Goal: Information Seeking & Learning: Learn about a topic

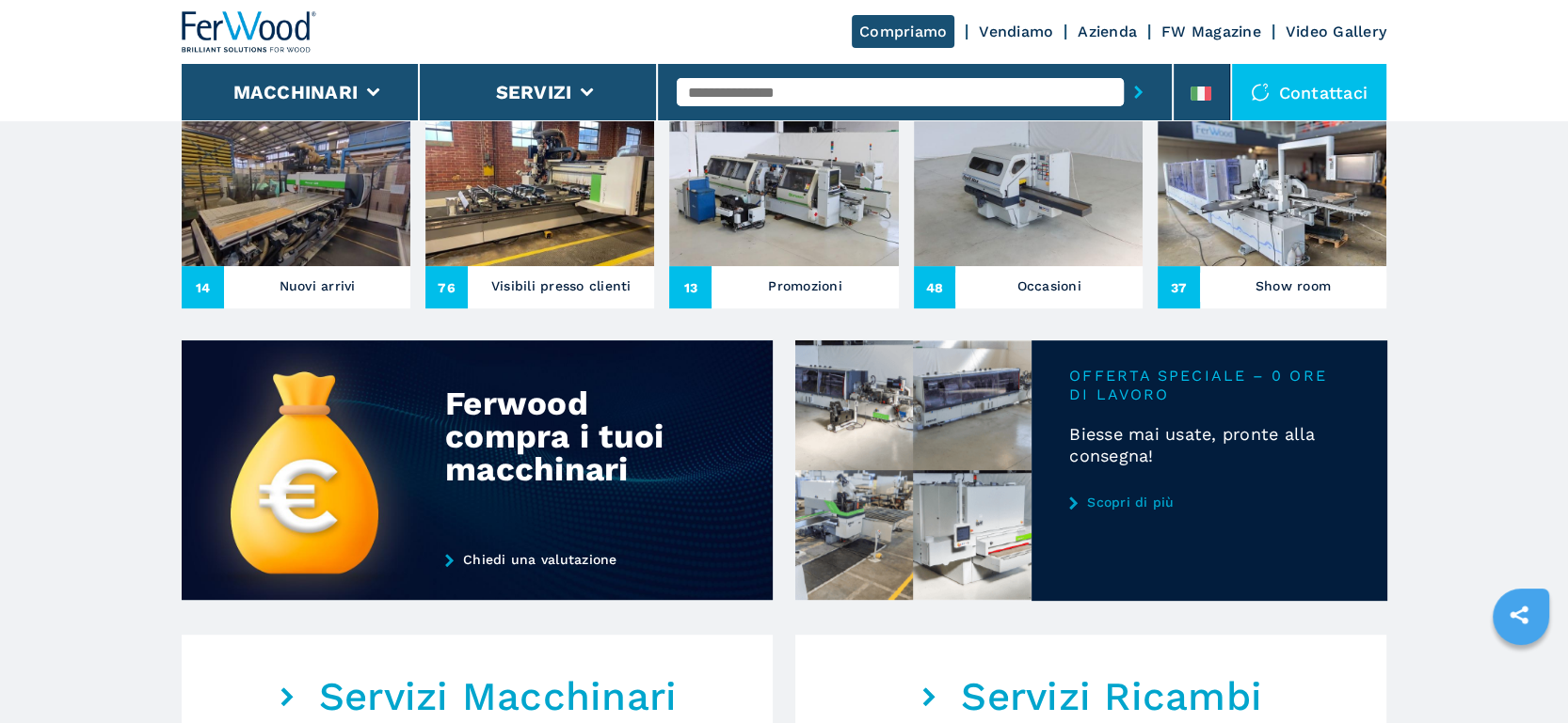
scroll to position [767, 0]
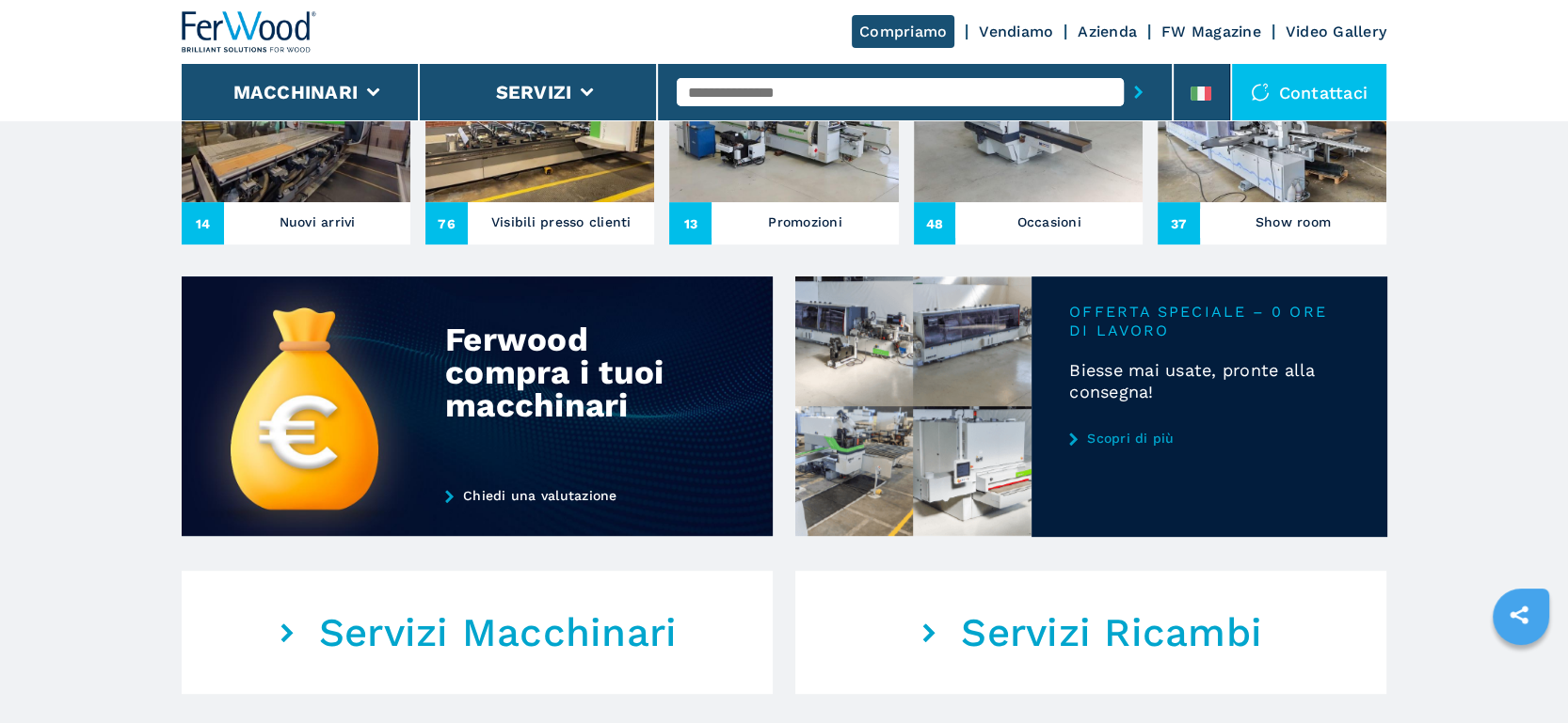
click at [1135, 437] on link "Scopri di più" at bounding box center [1209, 439] width 280 height 15
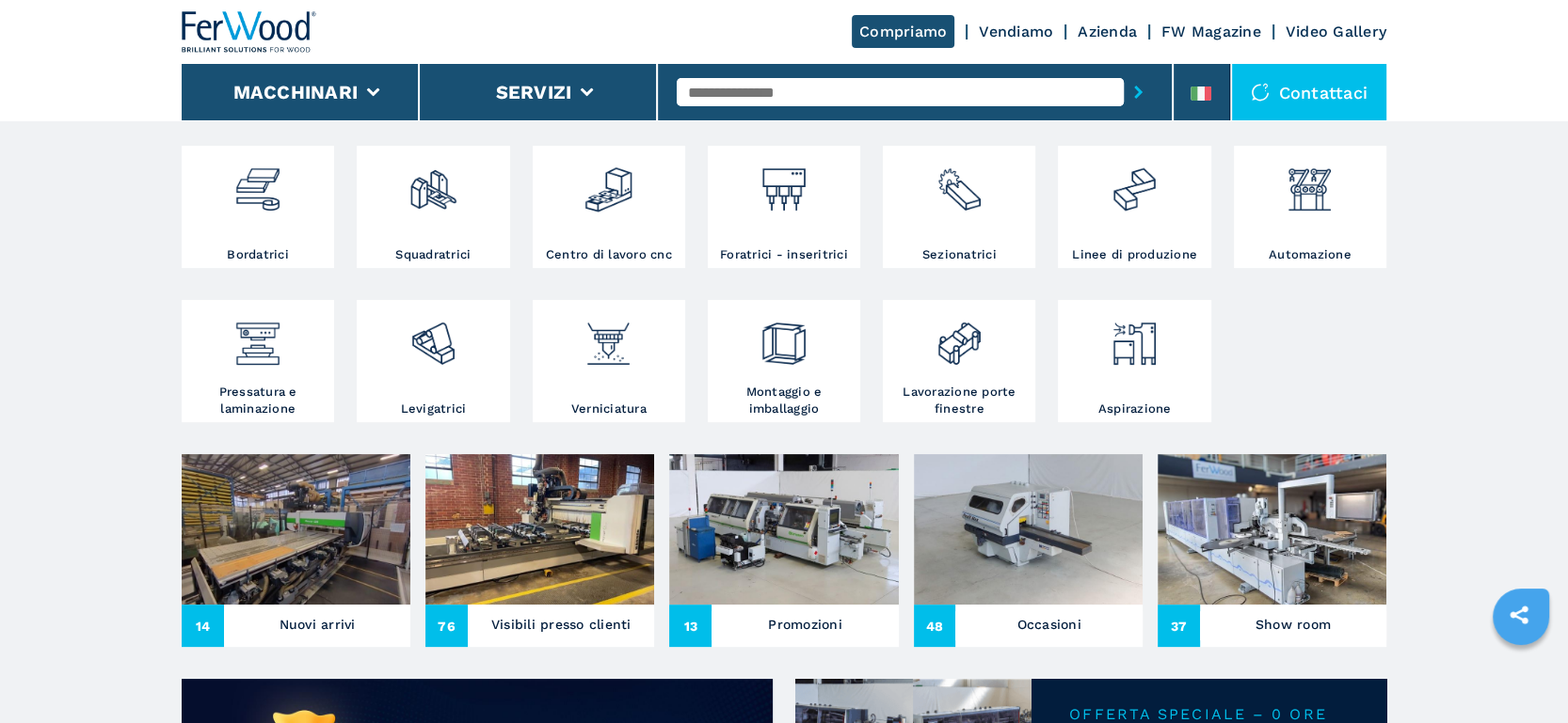
scroll to position [565, 0]
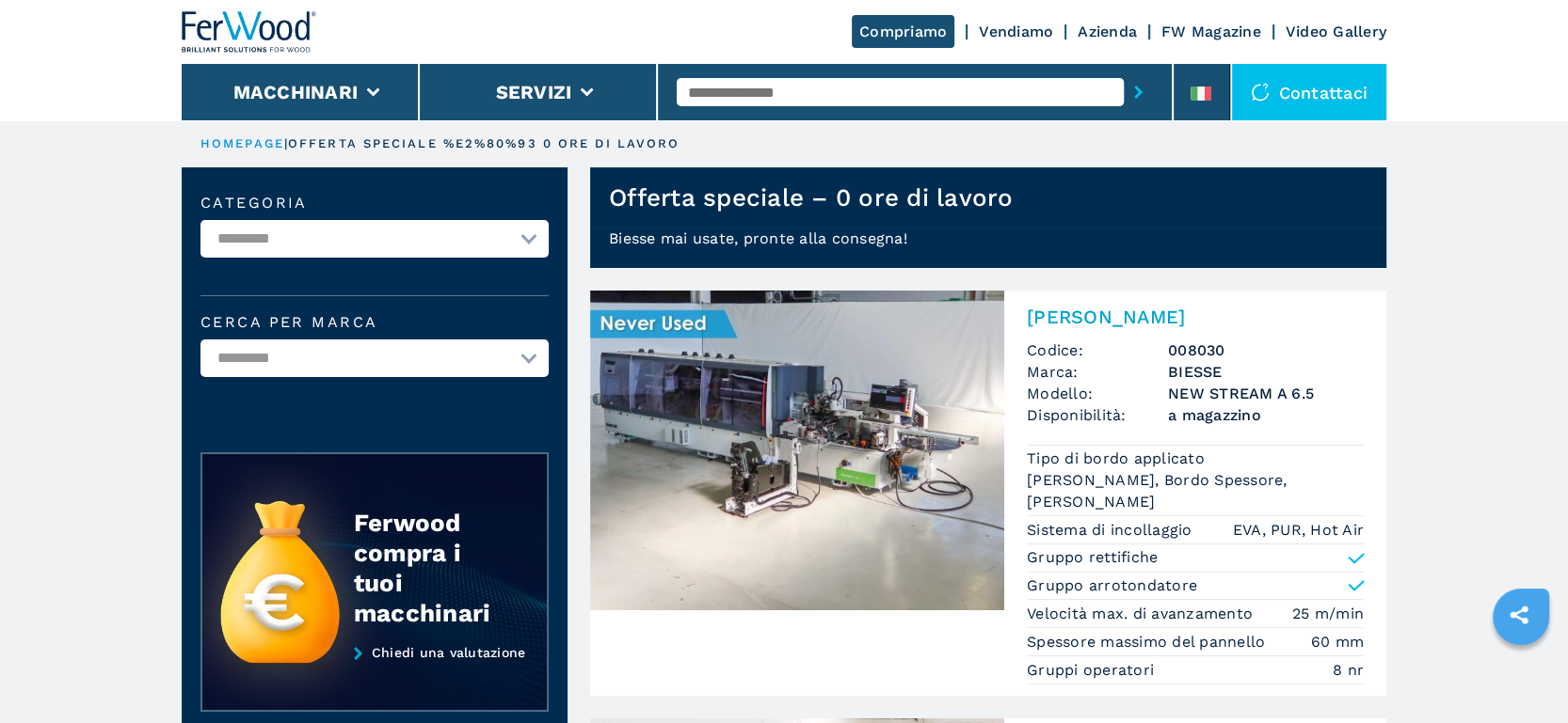
click at [226, 29] on img at bounding box center [249, 32] width 136 height 42
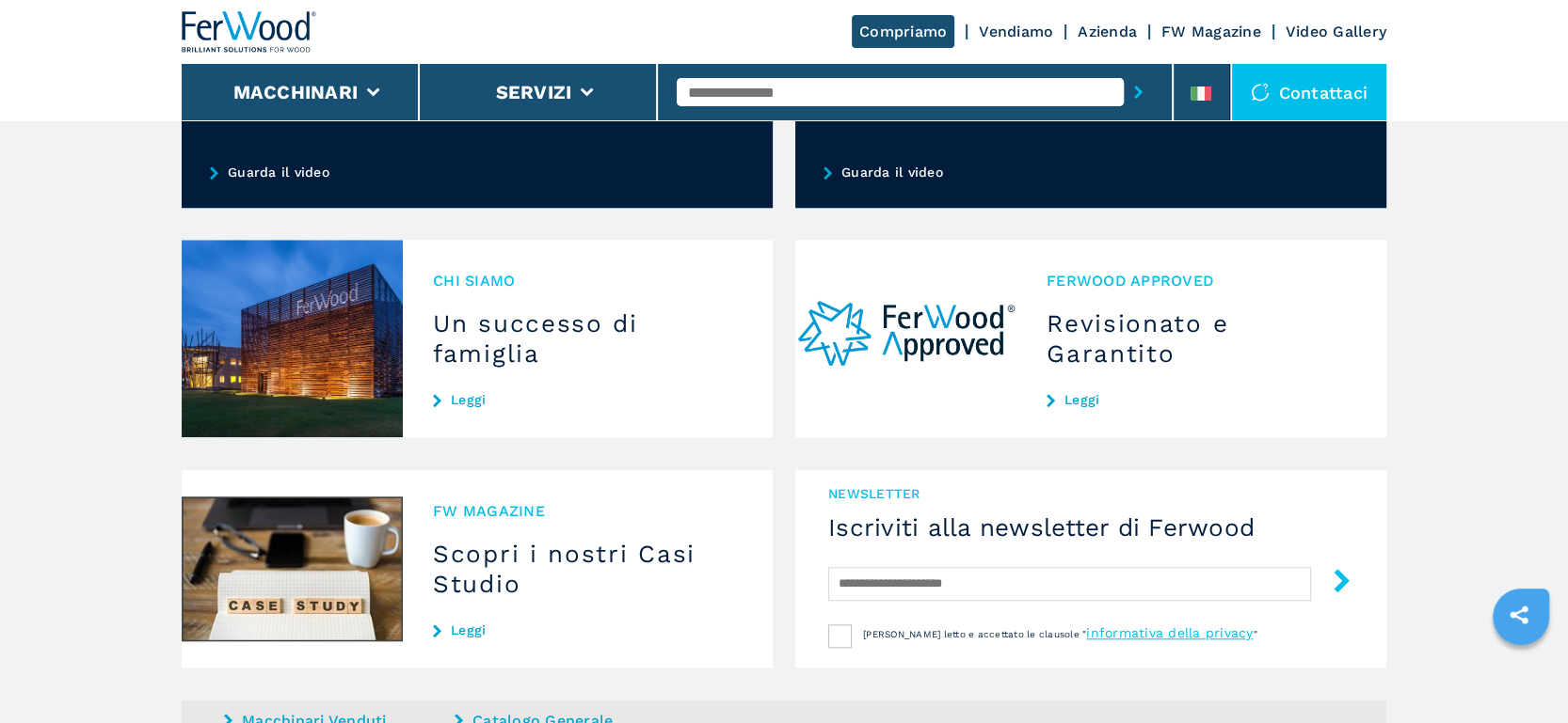
scroll to position [1548, 0]
